Goal: Task Accomplishment & Management: Complete application form

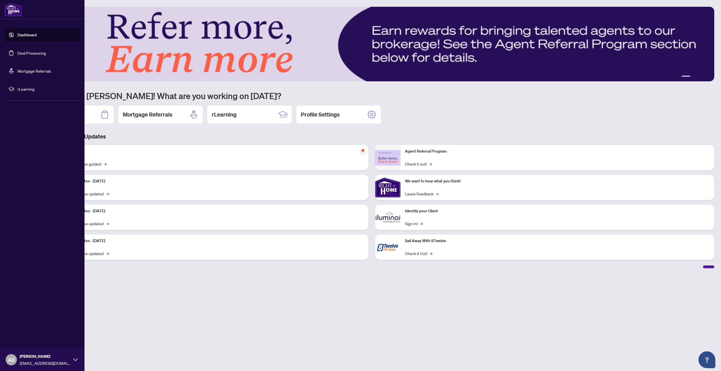
click at [32, 37] on link "Dashboard" at bounding box center [26, 34] width 19 height 5
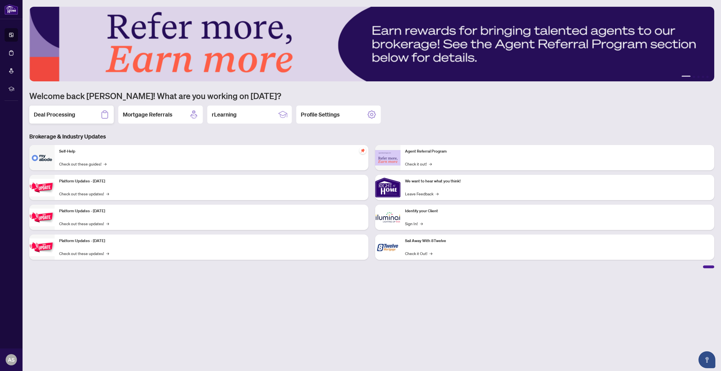
click at [69, 114] on h2 "Deal Processing" at bounding box center [54, 115] width 41 height 8
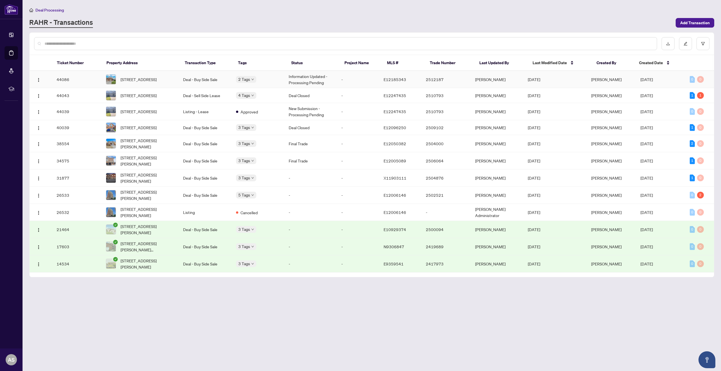
click at [320, 79] on td "Information Updated - Processing Pending" at bounding box center [310, 79] width 53 height 17
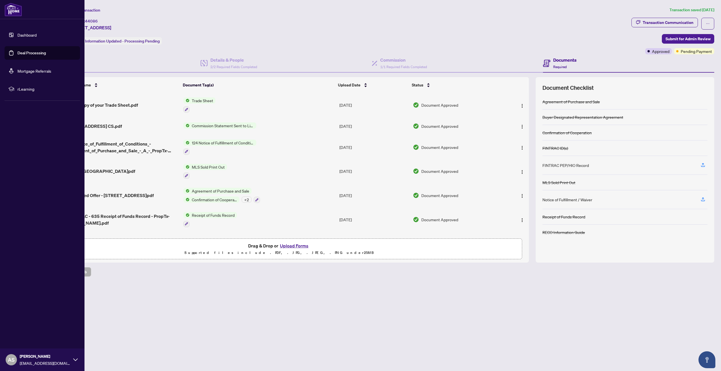
click at [29, 35] on link "Dashboard" at bounding box center [26, 34] width 19 height 5
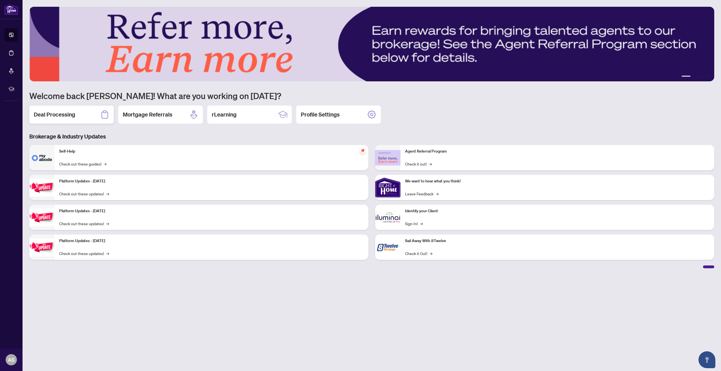
click at [71, 113] on h2 "Deal Processing" at bounding box center [54, 115] width 41 height 8
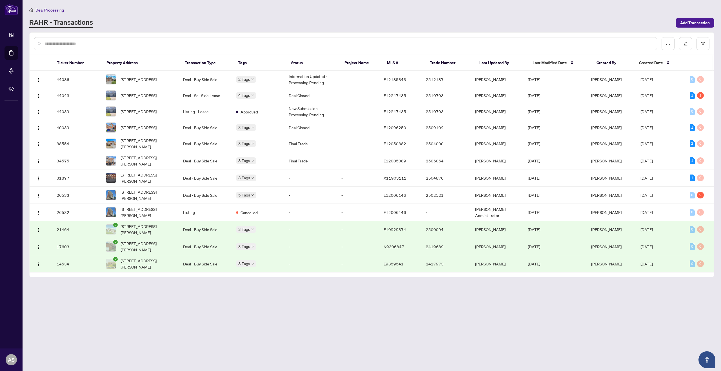
click at [511, 21] on div "RAHR - Transactions" at bounding box center [350, 23] width 643 height 10
click at [698, 21] on span "Add Transaction" at bounding box center [695, 22] width 30 height 9
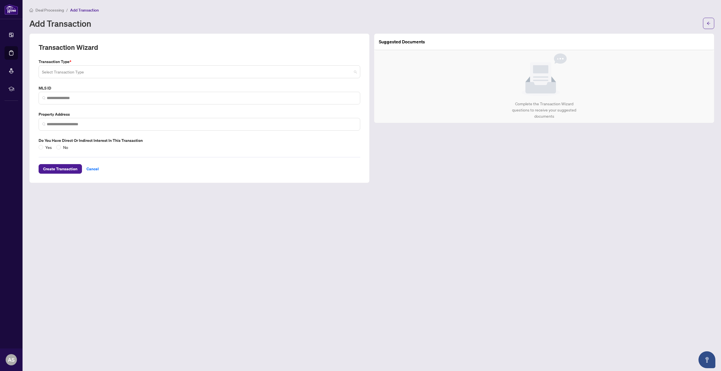
click at [348, 73] on input "search" at bounding box center [197, 72] width 310 height 12
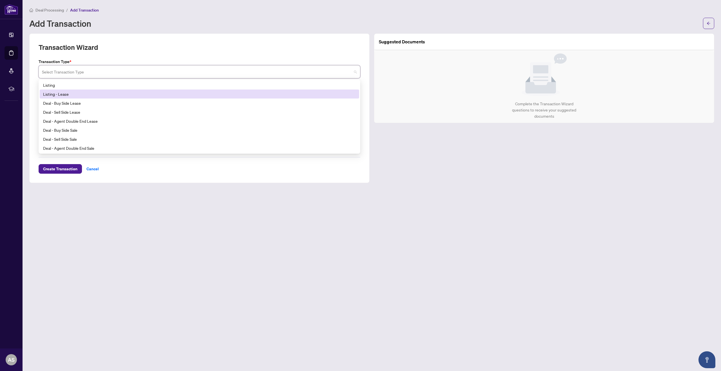
click at [62, 92] on div "Listing - Lease" at bounding box center [199, 94] width 313 height 6
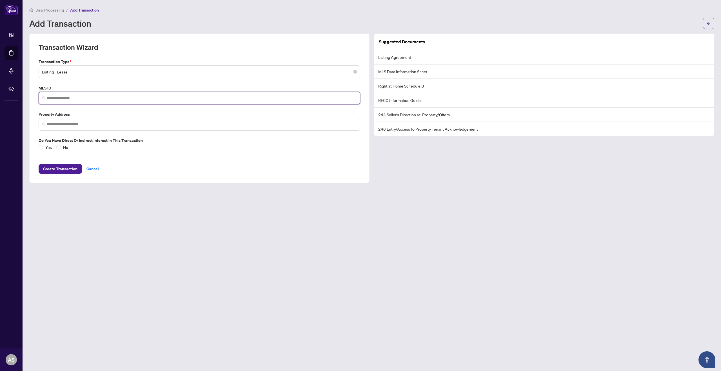
click at [64, 98] on input "search" at bounding box center [202, 98] width 310 height 6
paste input "*********"
type input "*********"
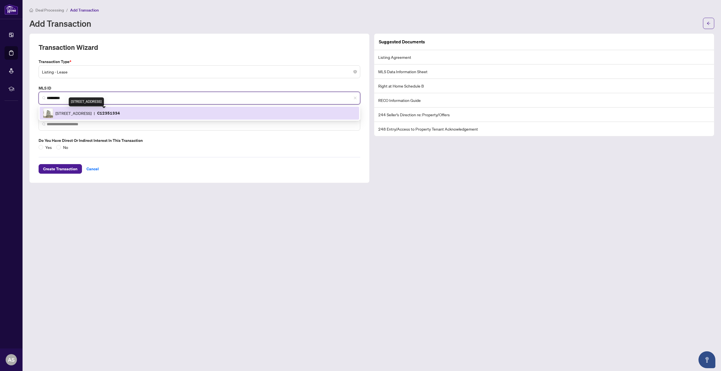
click at [92, 112] on span "[STREET_ADDRESS]" at bounding box center [73, 113] width 36 height 6
type input "**********"
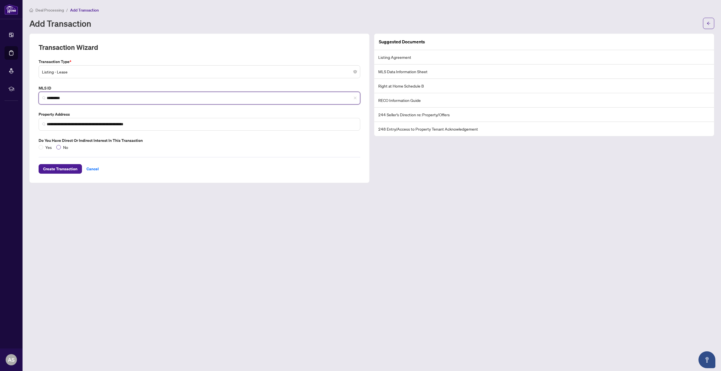
type input "*********"
click at [63, 168] on span "Create Transaction" at bounding box center [60, 168] width 34 height 9
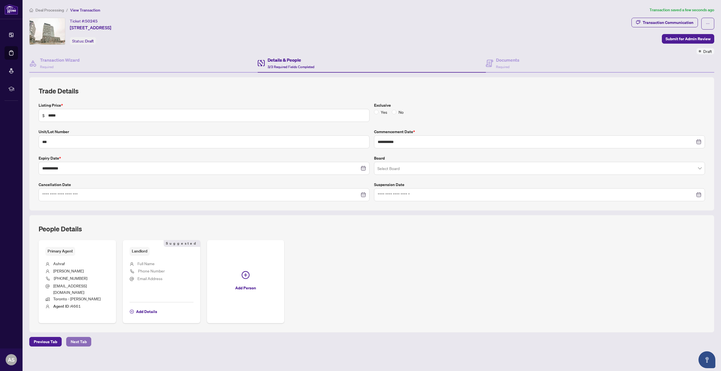
click at [75, 337] on span "Next Tab" at bounding box center [79, 341] width 16 height 9
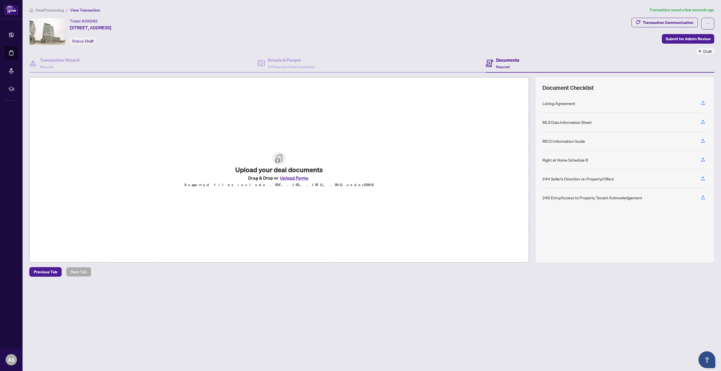
click at [290, 177] on button "Upload Forms" at bounding box center [294, 177] width 32 height 7
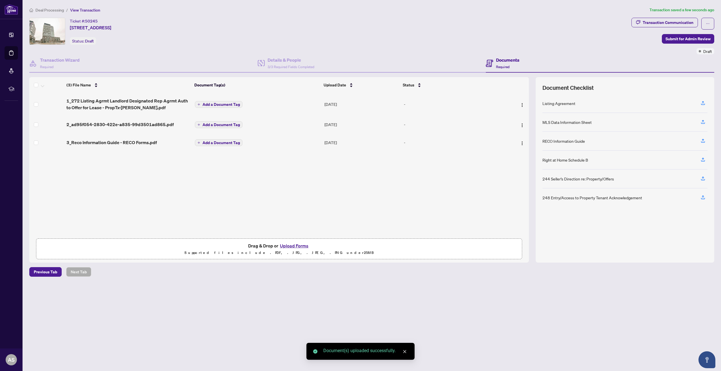
click at [296, 245] on button "Upload Forms" at bounding box center [294, 245] width 32 height 7
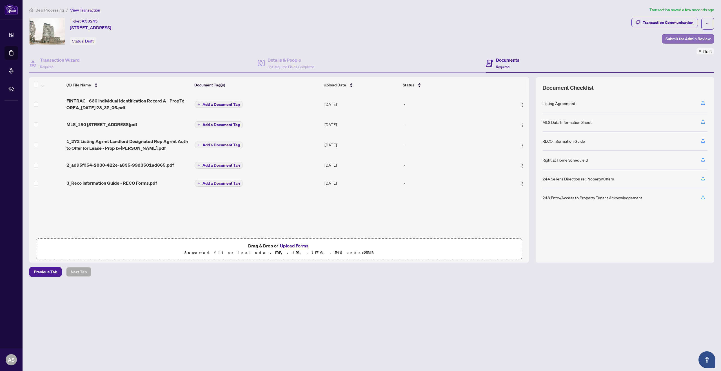
click at [685, 38] on span "Submit for Admin Review" at bounding box center [687, 38] width 45 height 9
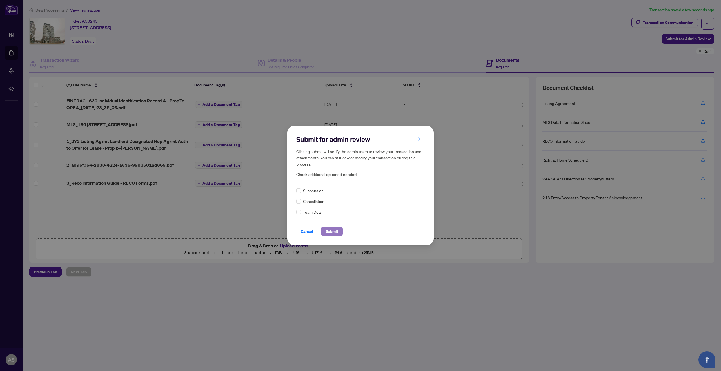
click at [330, 233] on span "Submit" at bounding box center [332, 231] width 13 height 9
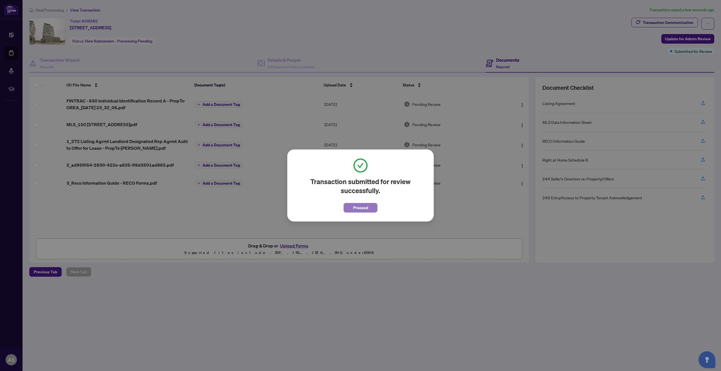
click at [365, 208] on span "Proceed" at bounding box center [360, 207] width 15 height 9
